Goal: Task Accomplishment & Management: Use online tool/utility

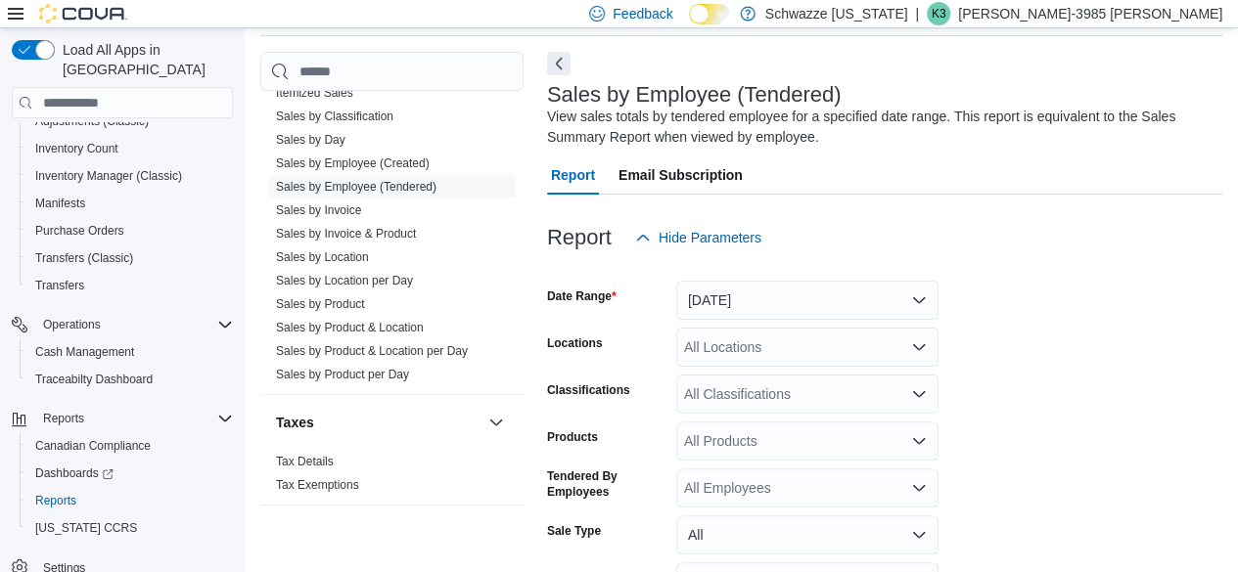
scroll to position [45, 0]
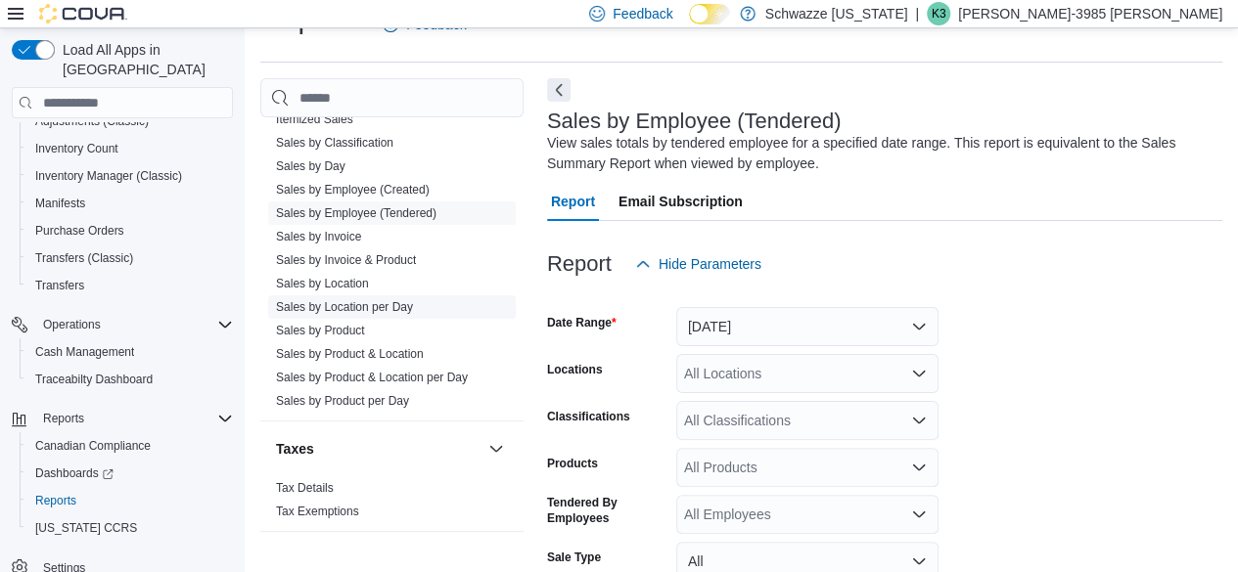
click at [403, 309] on span "Sales by Location per Day" at bounding box center [344, 307] width 137 height 16
click at [379, 300] on link "Sales by Location per Day" at bounding box center [344, 307] width 137 height 14
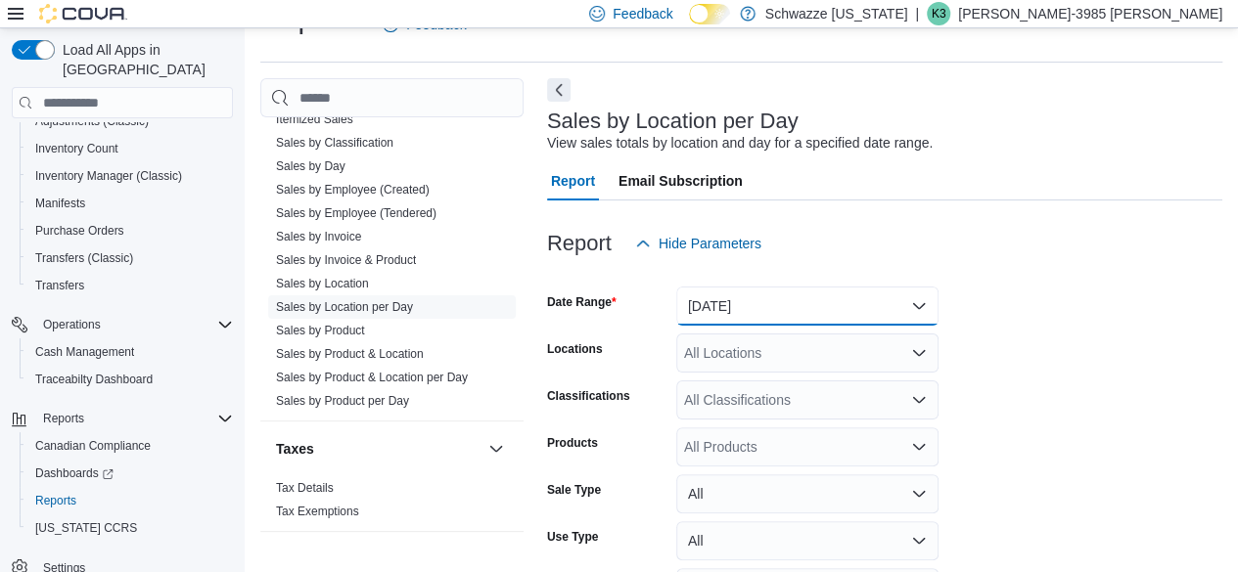
click at [723, 295] on button "[DATE]" at bounding box center [807, 306] width 262 height 39
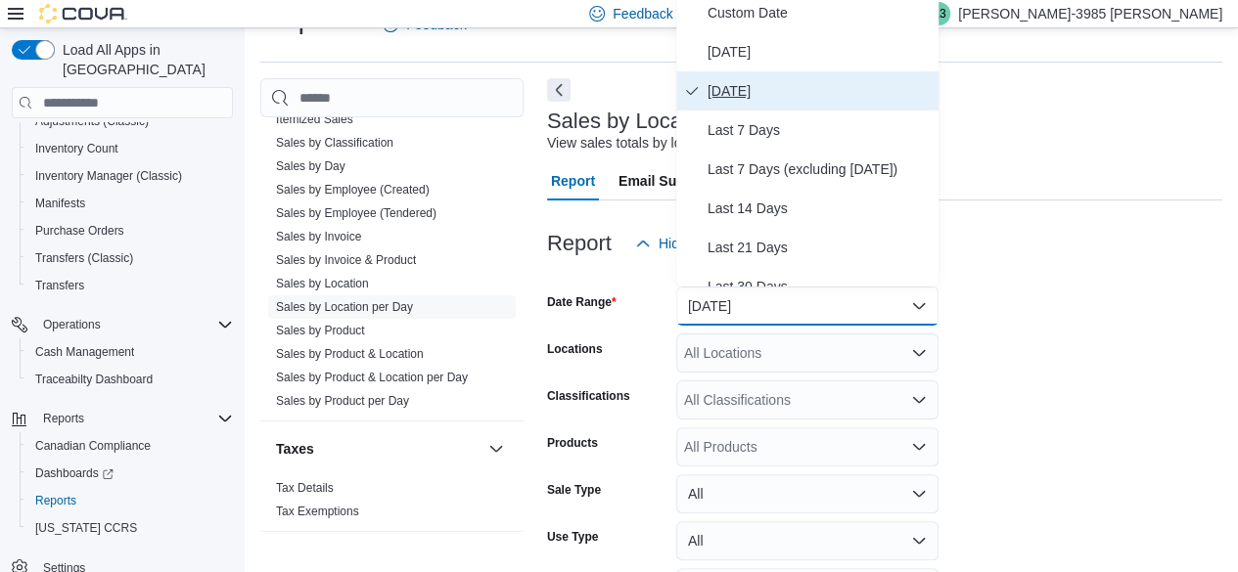
scroll to position [38, 0]
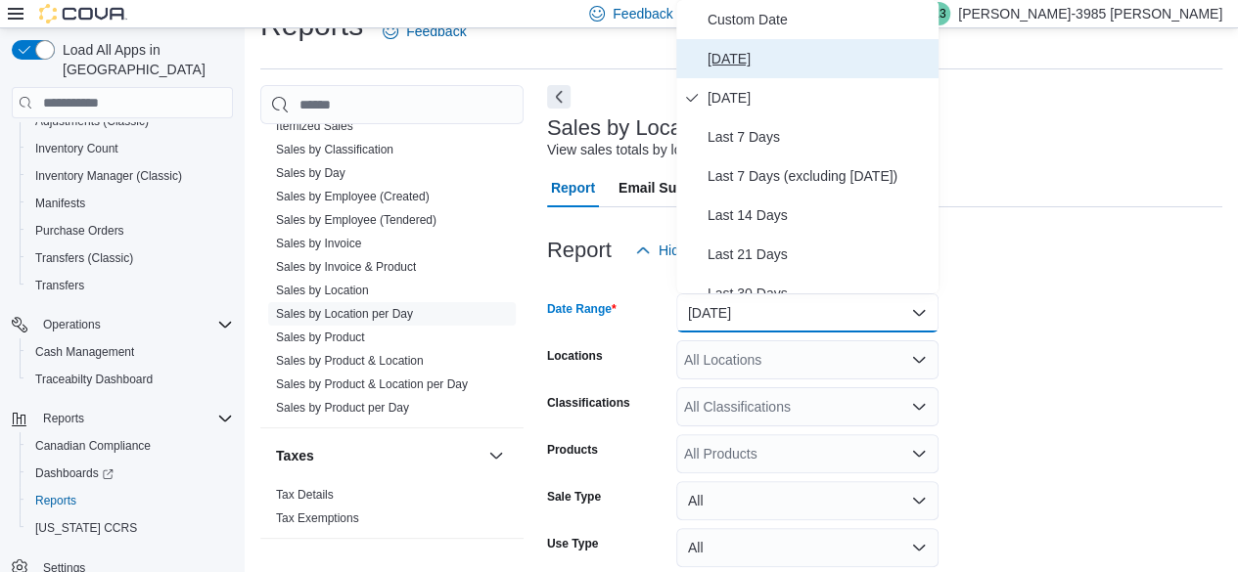
click at [725, 56] on span "[DATE]" at bounding box center [818, 58] width 223 height 23
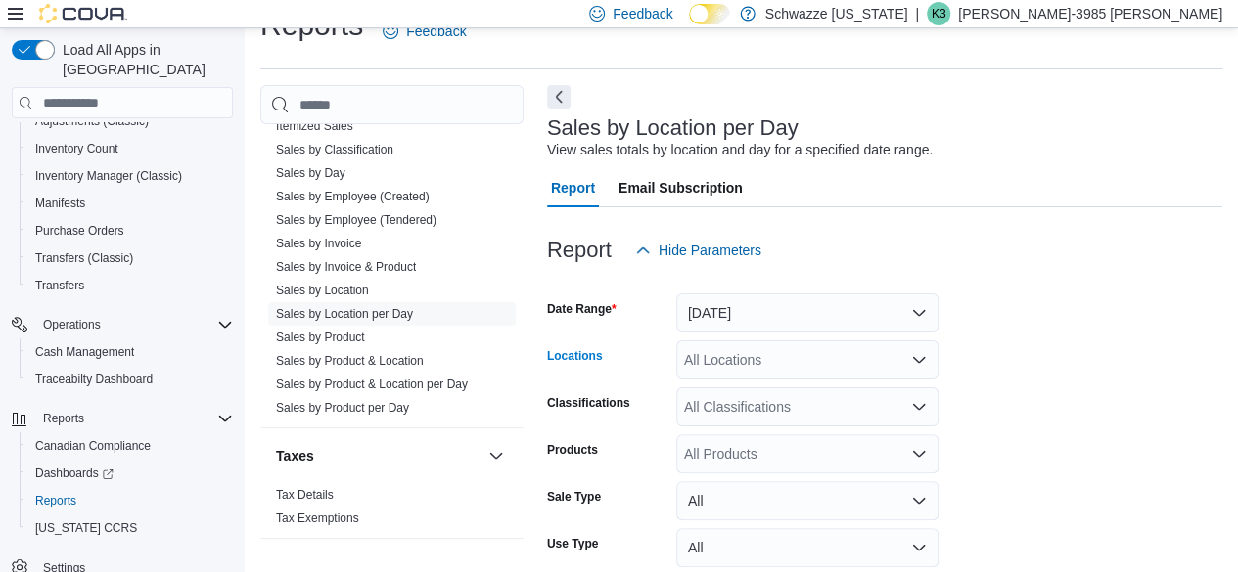
click at [755, 369] on div "All Locations" at bounding box center [807, 359] width 262 height 39
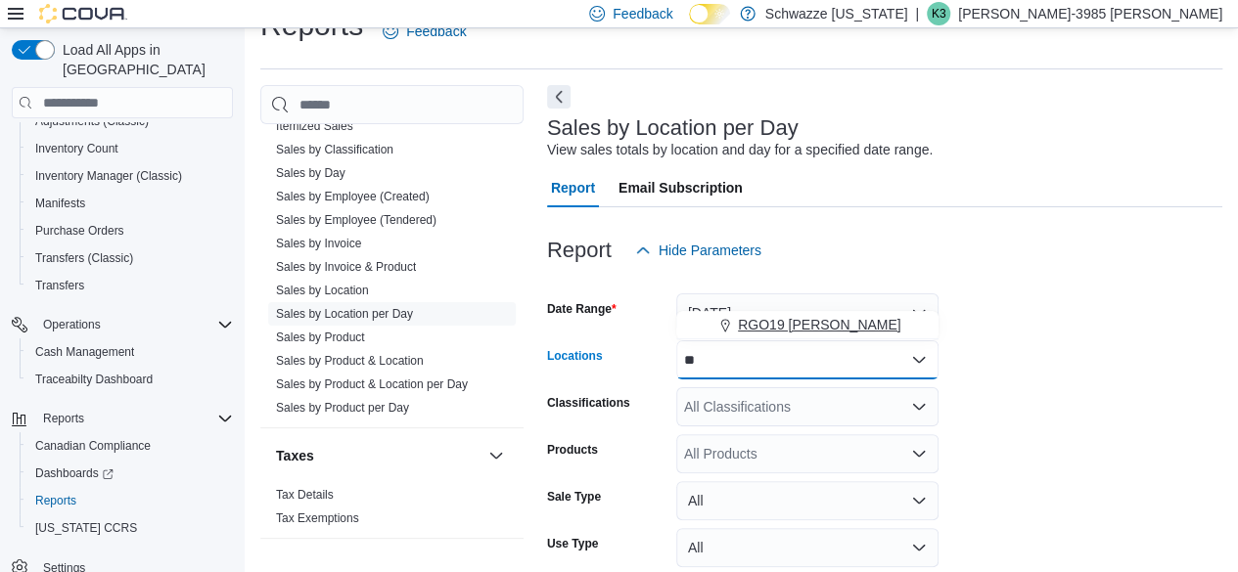
type input "**"
click at [755, 334] on span "RGO19 [PERSON_NAME]" at bounding box center [819, 325] width 163 height 20
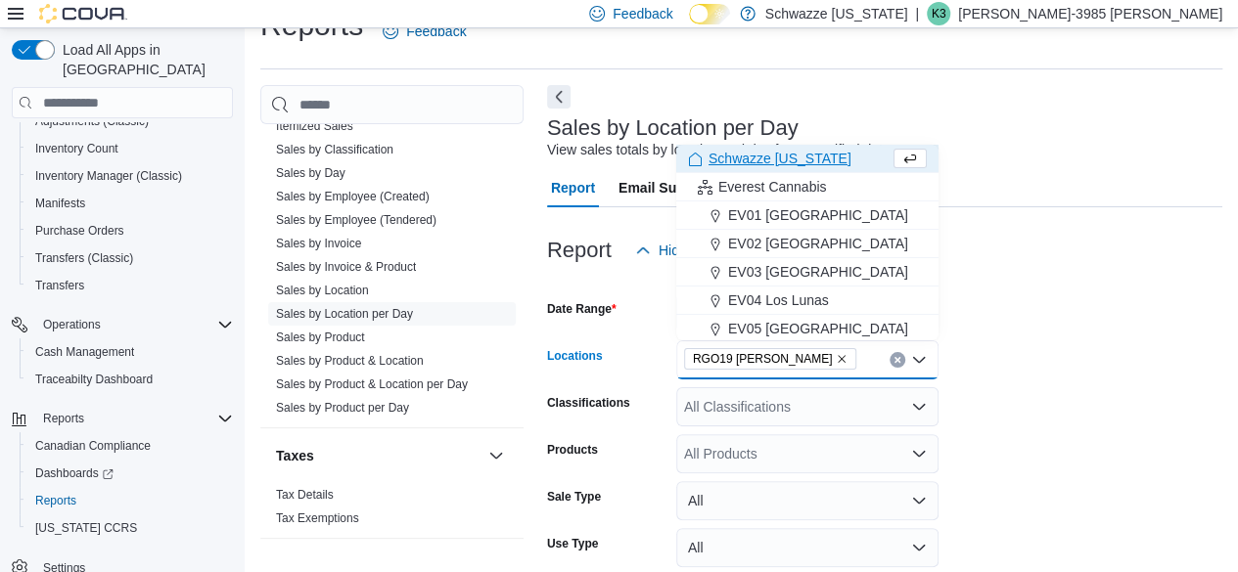
click at [1186, 281] on div at bounding box center [884, 281] width 675 height 23
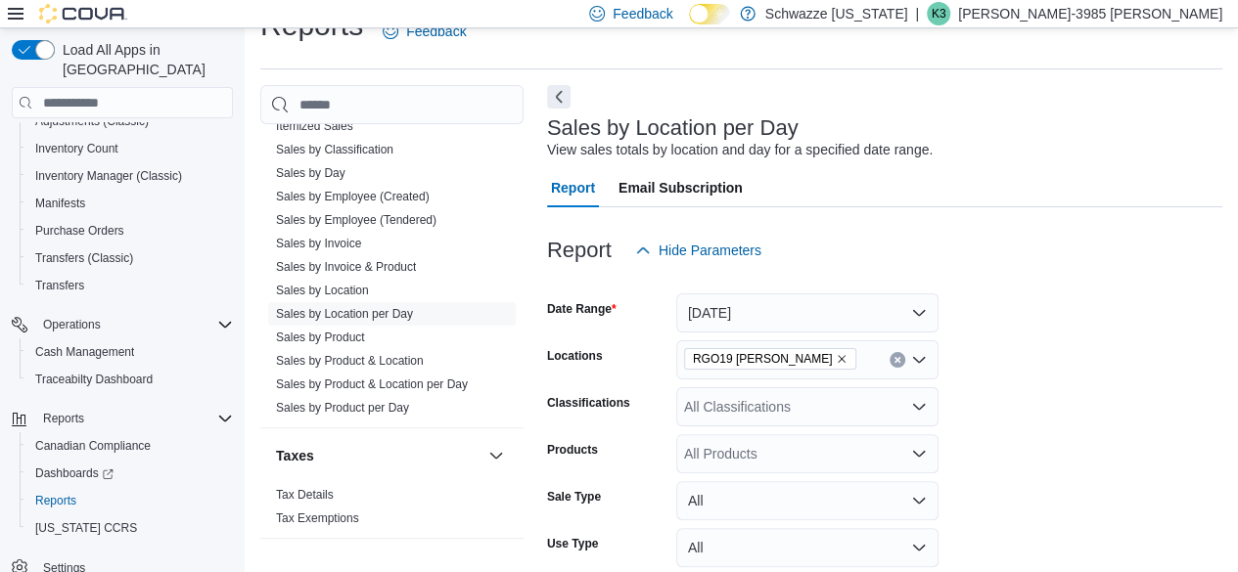
scroll to position [174, 0]
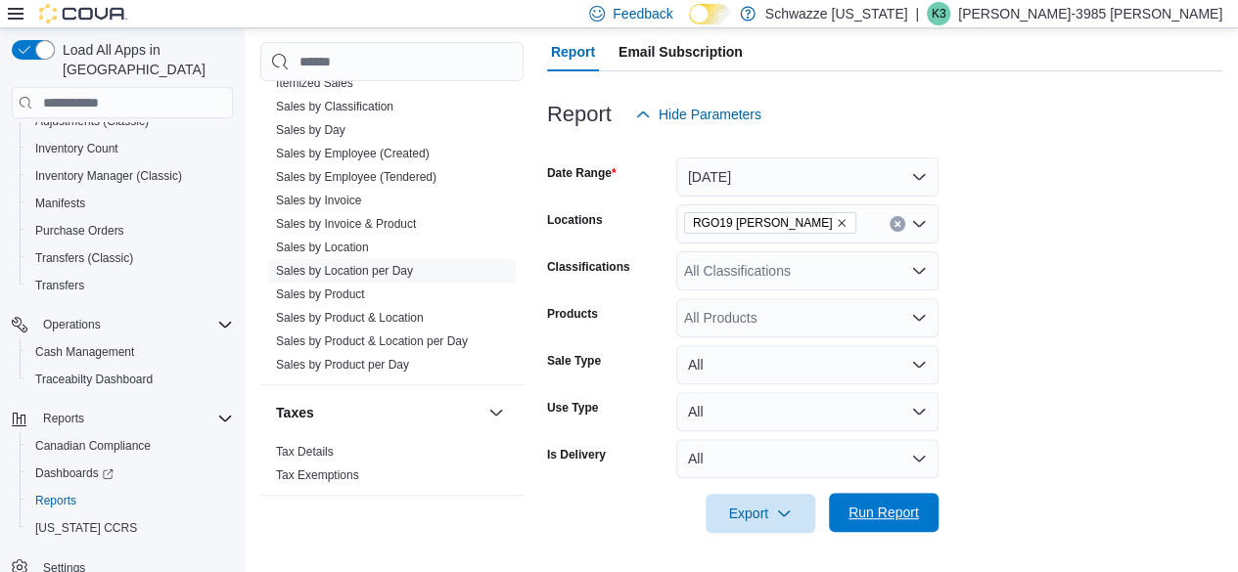
click at [882, 521] on span "Run Report" at bounding box center [883, 513] width 70 height 20
